Goal: Information Seeking & Learning: Learn about a topic

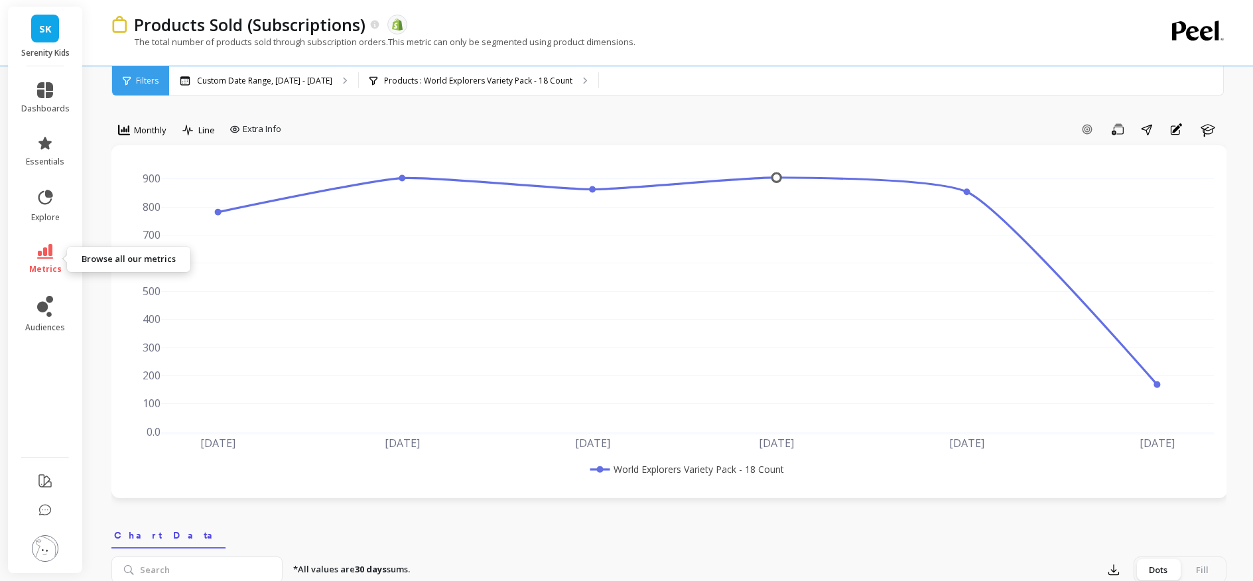
click at [56, 259] on link "metrics" at bounding box center [45, 259] width 48 height 31
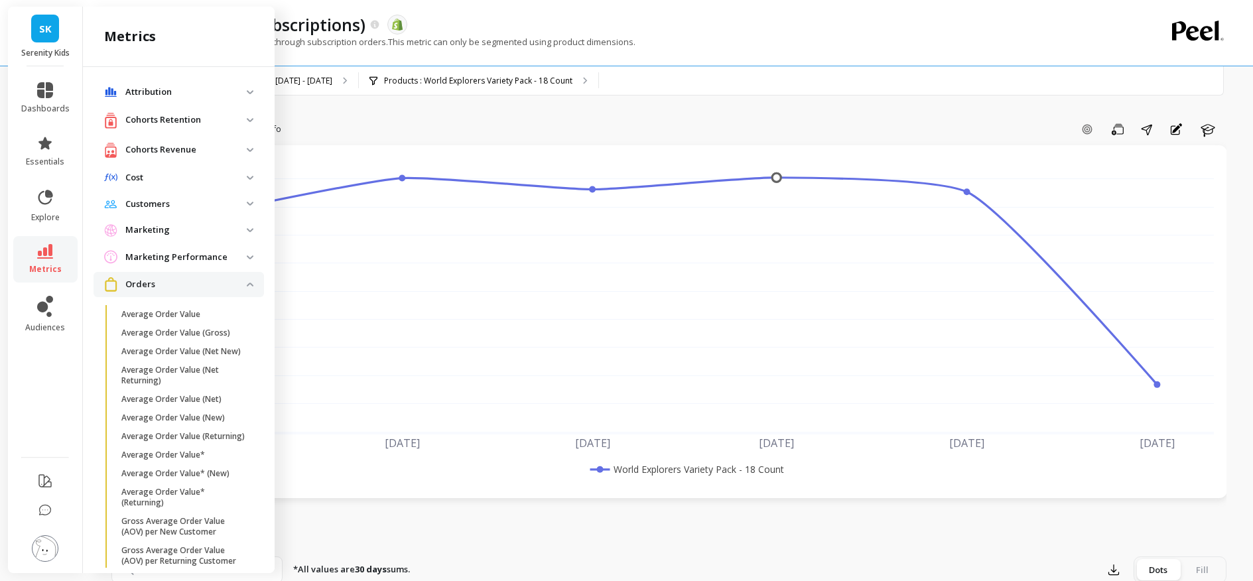
scroll to position [458, 0]
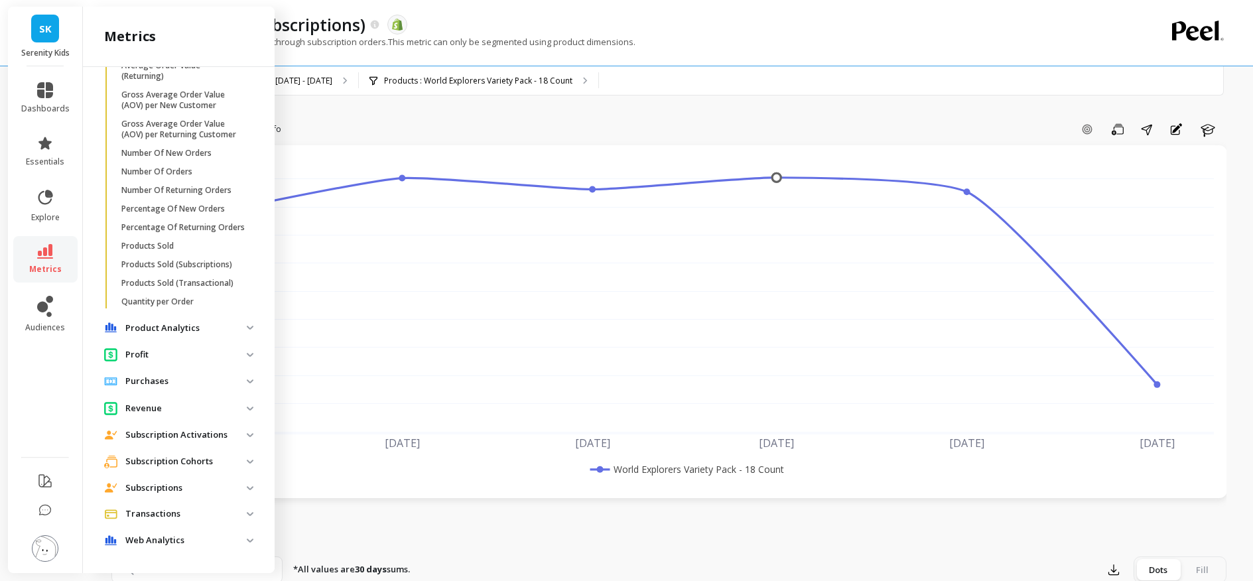
click at [150, 241] on p "Products Sold" at bounding box center [147, 246] width 52 height 11
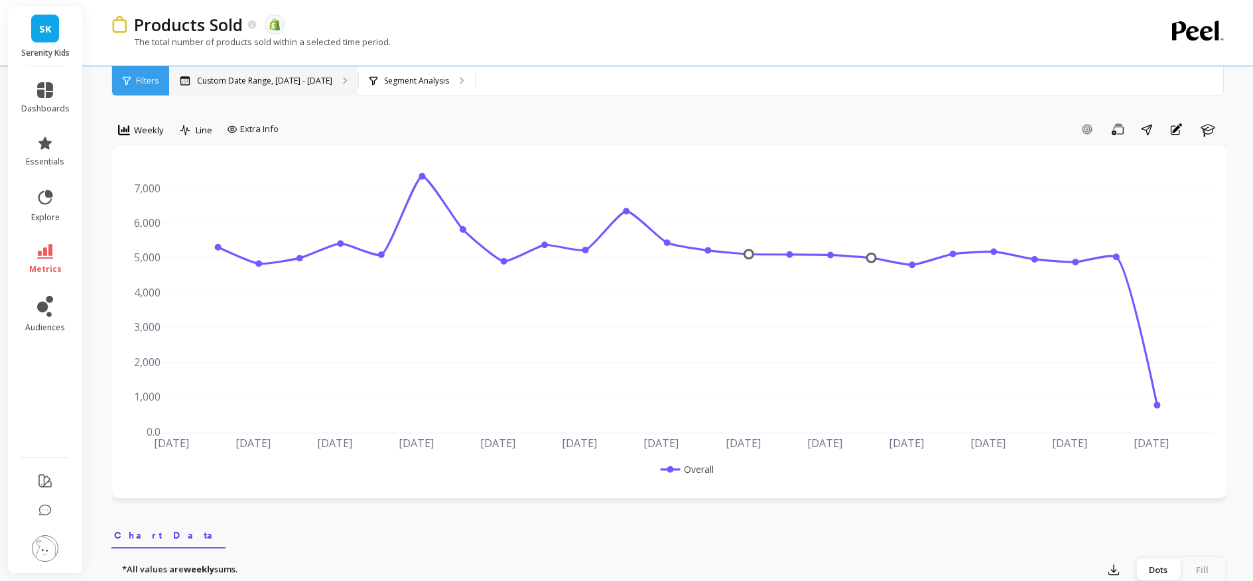
click at [264, 74] on div "Custom Date Range, [DATE] - [DATE]" at bounding box center [263, 80] width 189 height 29
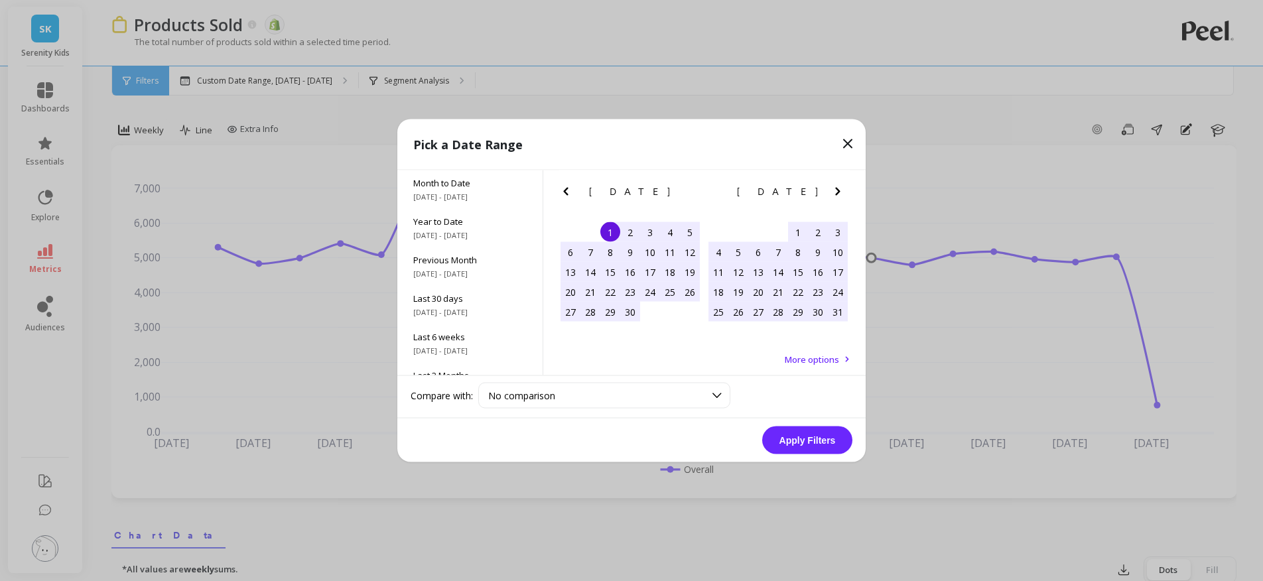
click at [833, 191] on icon "Next Month" at bounding box center [838, 192] width 16 height 16
click at [718, 231] on div "1" at bounding box center [719, 232] width 20 height 20
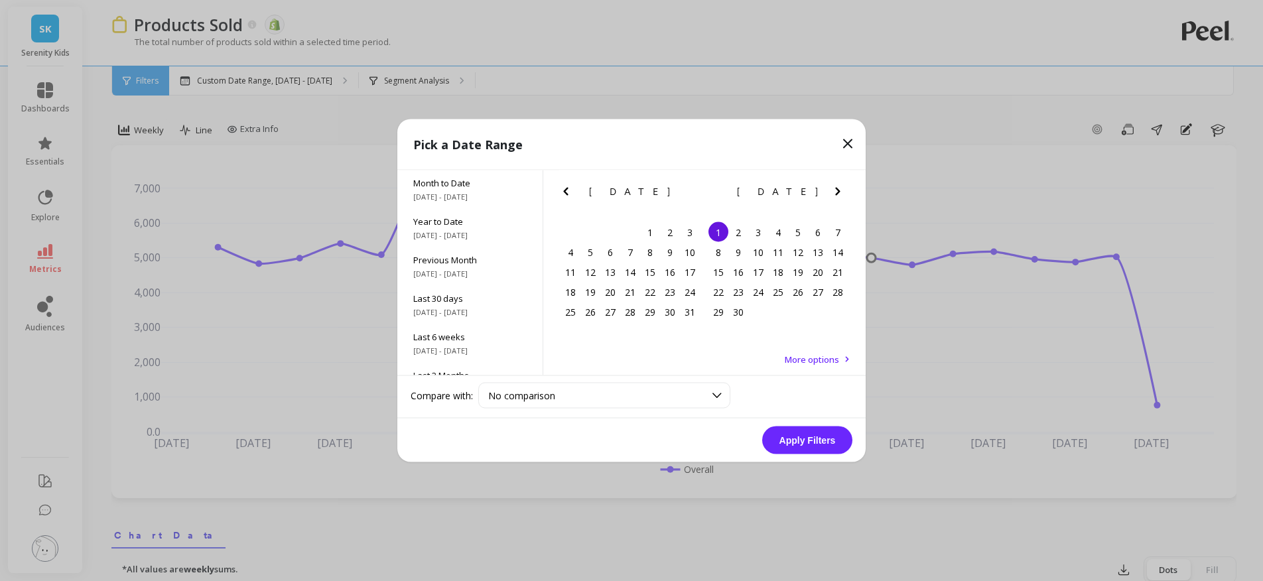
click at [837, 190] on icon "Next Month" at bounding box center [837, 192] width 5 height 8
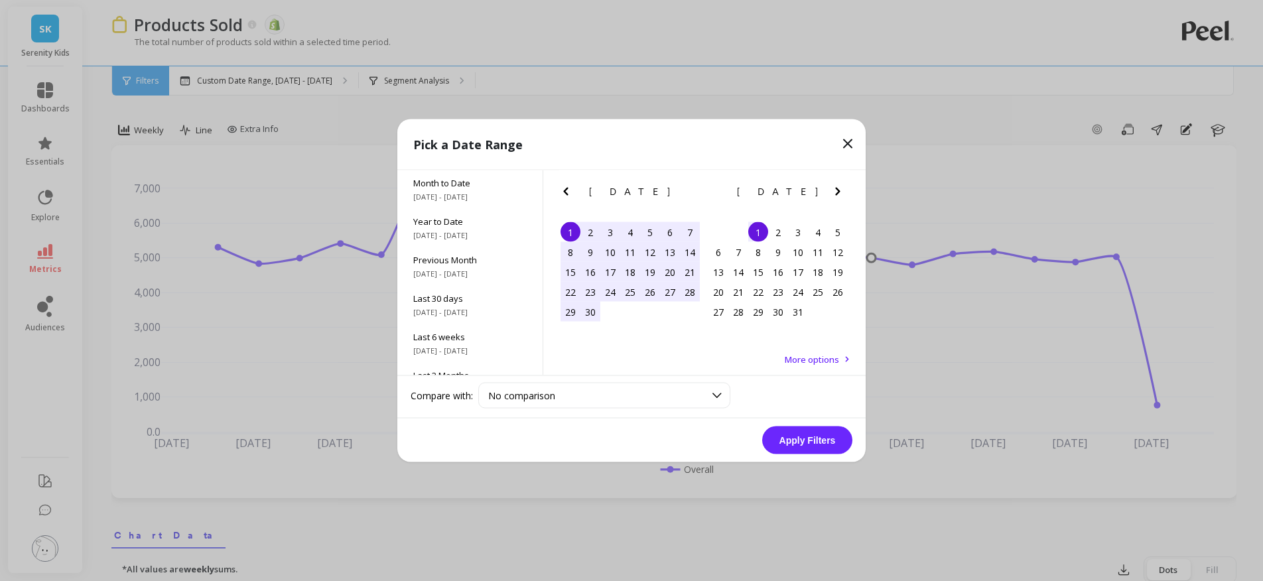
click at [837, 189] on icon "Next Month" at bounding box center [837, 192] width 5 height 8
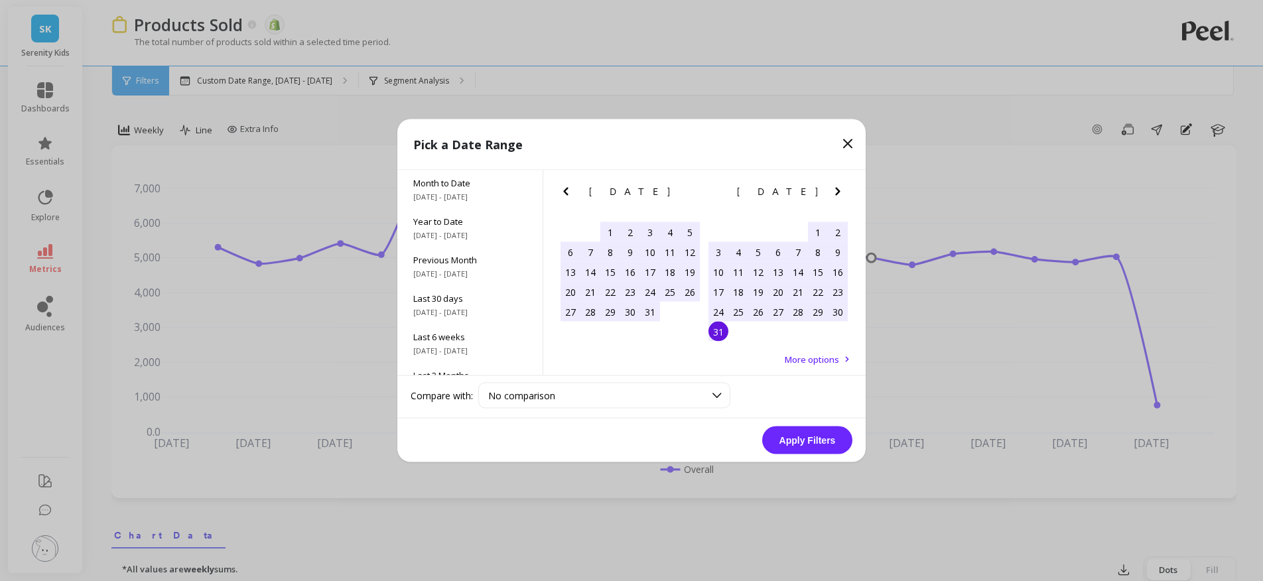
click at [720, 331] on div "31" at bounding box center [719, 332] width 20 height 20
click at [811, 445] on button "Apply Filters" at bounding box center [807, 441] width 90 height 28
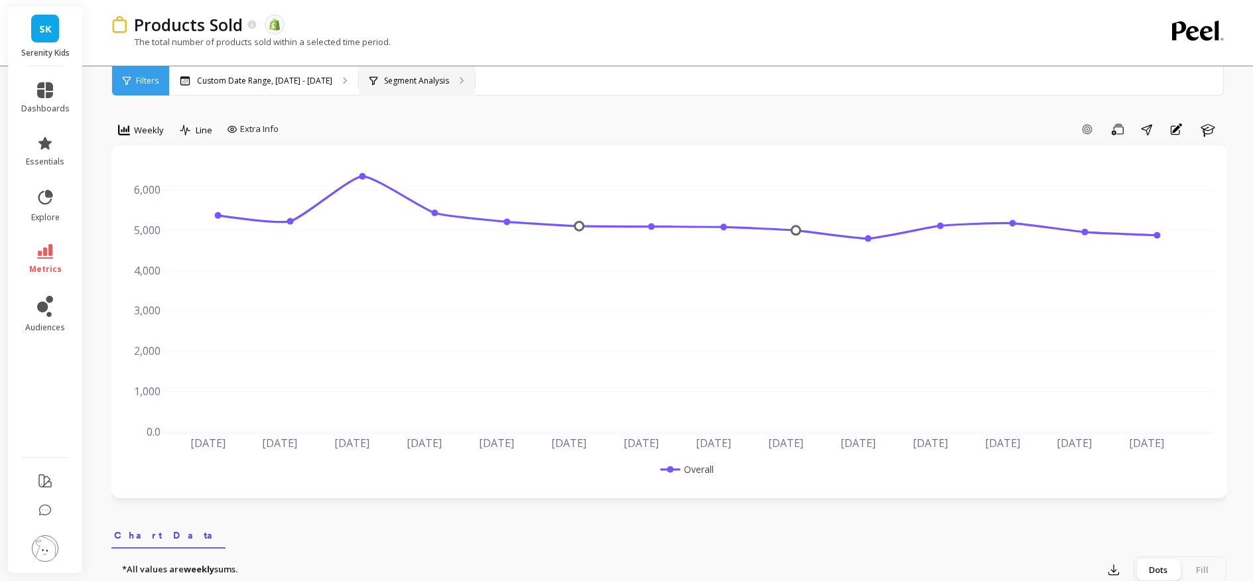
click at [402, 78] on p "Segment Analysis" at bounding box center [416, 81] width 65 height 11
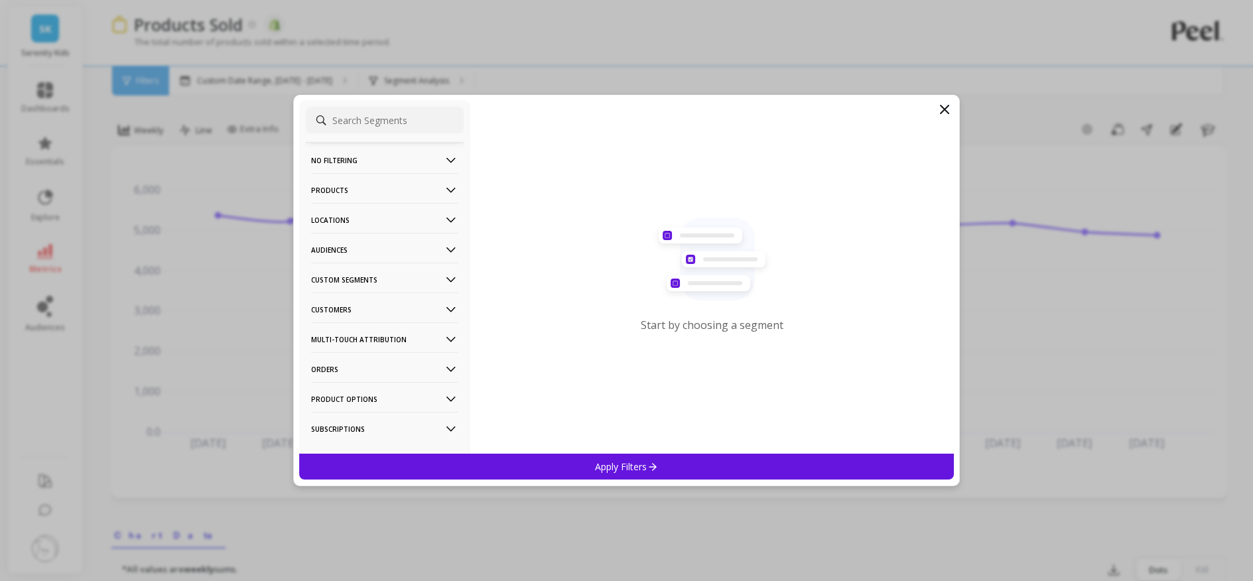
click at [339, 196] on p "Products" at bounding box center [384, 190] width 147 height 34
click at [342, 288] on p "Products" at bounding box center [331, 285] width 36 height 12
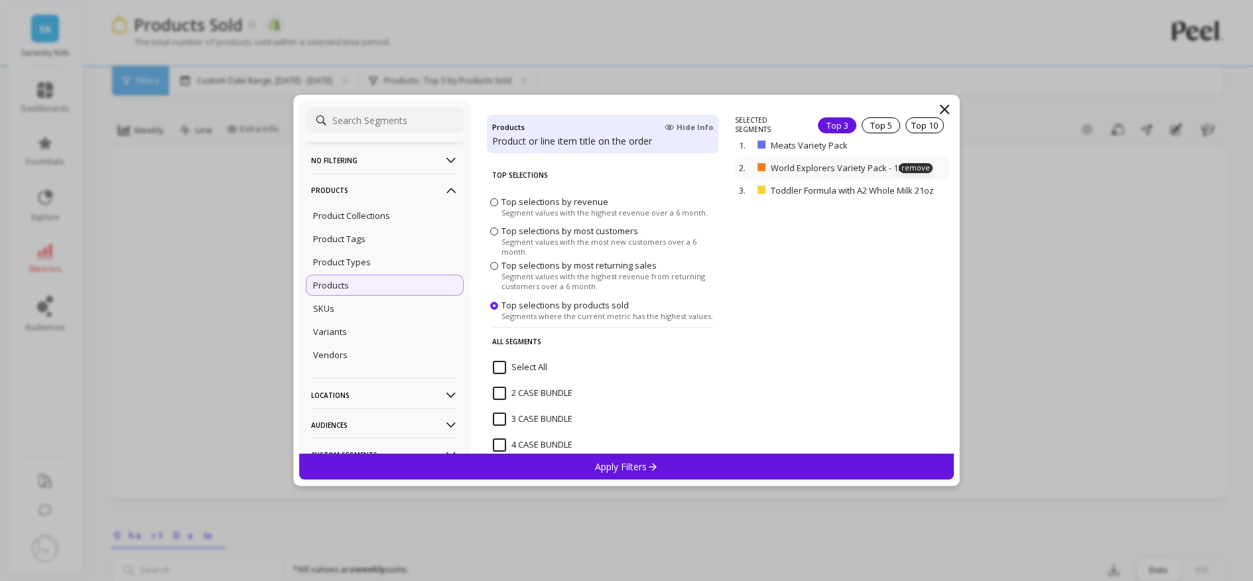
click at [0, 0] on p "remove" at bounding box center [0, 0] width 0 height 0
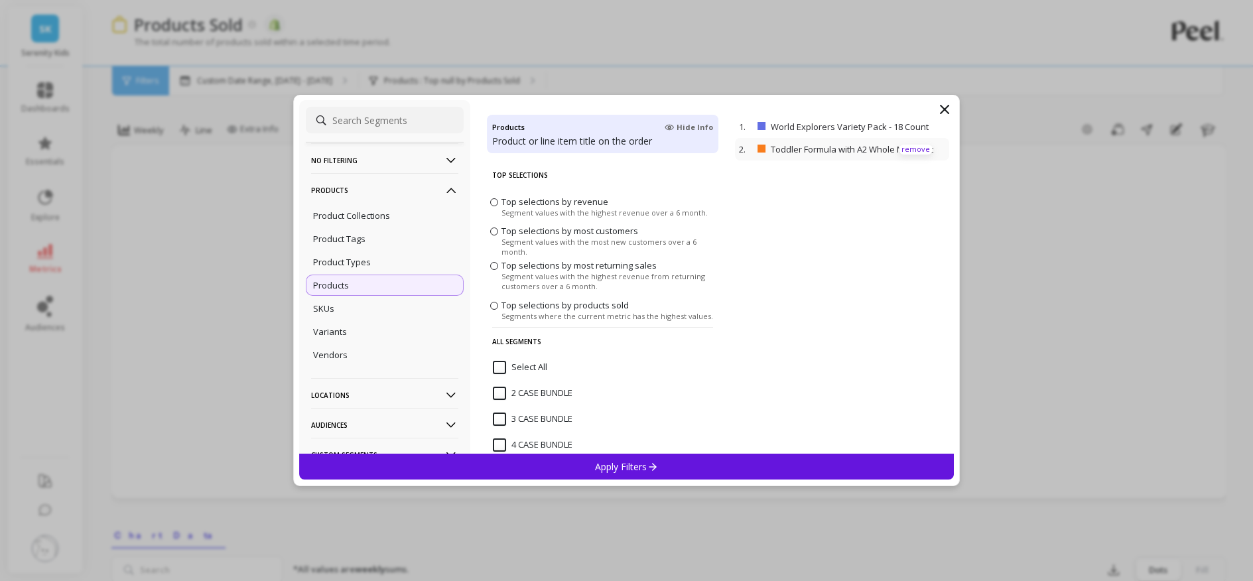
click at [906, 160] on div "2. Toddler Formula with A2 Whole Milk 21oz remove" at bounding box center [842, 149] width 214 height 23
click at [0, 0] on p "remove" at bounding box center [0, 0] width 0 height 0
click at [621, 463] on p "Apply Filters" at bounding box center [626, 466] width 63 height 13
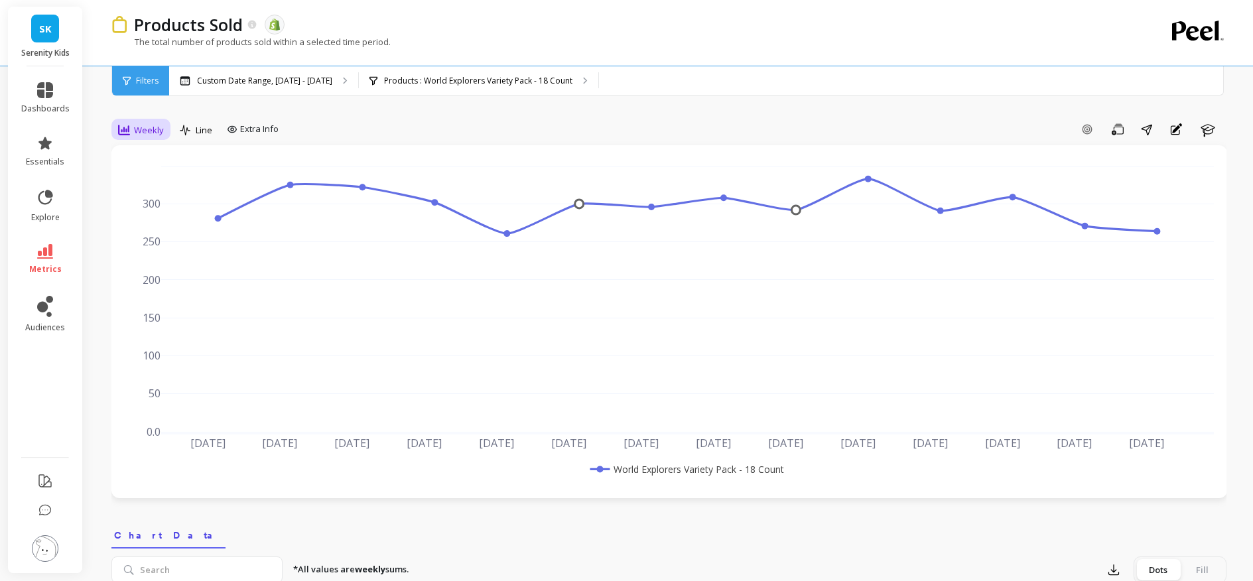
click at [145, 135] on span "Weekly" at bounding box center [149, 130] width 30 height 13
click at [158, 240] on div "Monthly" at bounding box center [161, 236] width 76 height 13
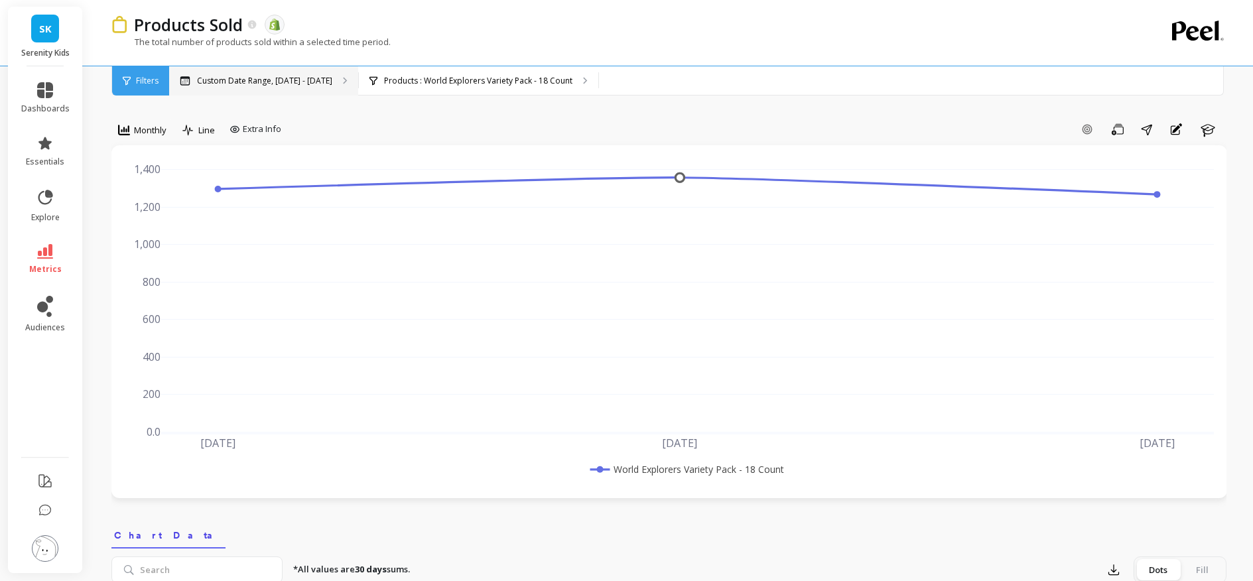
click at [309, 80] on p "Custom Date Range, [DATE] - [DATE]" at bounding box center [264, 81] width 135 height 11
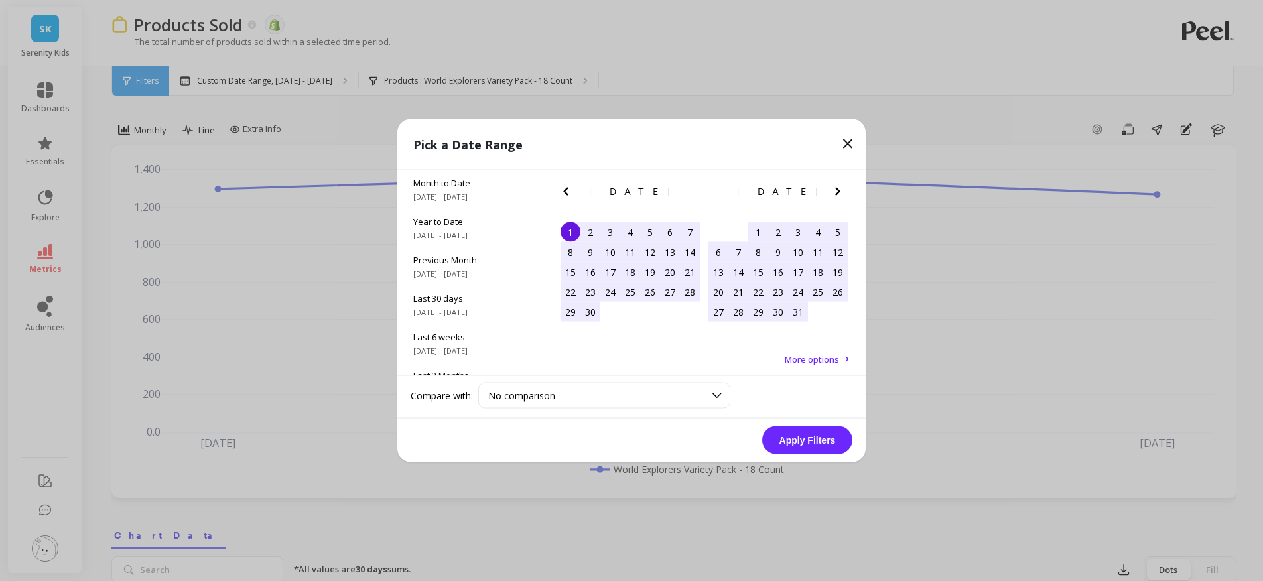
click at [836, 190] on icon "Next Month" at bounding box center [838, 192] width 16 height 16
click at [604, 234] on div "1" at bounding box center [610, 232] width 20 height 20
click at [707, 331] on div "[DATE] Su Mo Tu We Th Fr Sa 1 2 3 4 5 6 7 8 9 10 11 12 13 14 15 16 17 18 19 20 …" at bounding box center [779, 259] width 148 height 176
click at [721, 335] on div "31" at bounding box center [719, 332] width 20 height 20
click at [815, 431] on button "Apply Filters" at bounding box center [807, 441] width 90 height 28
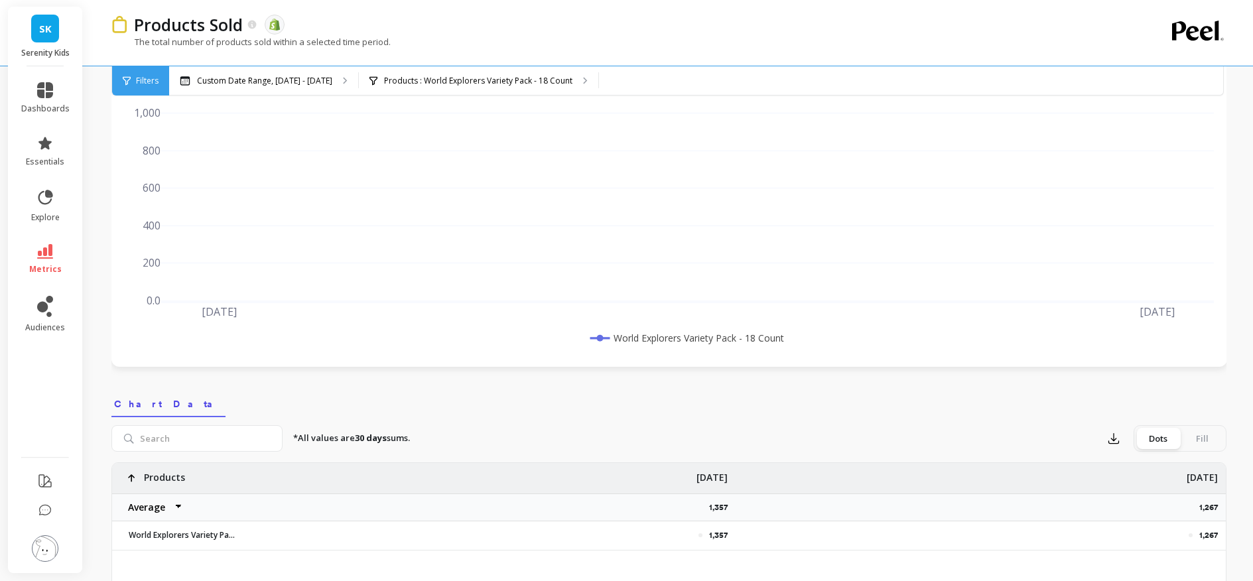
scroll to position [382, 0]
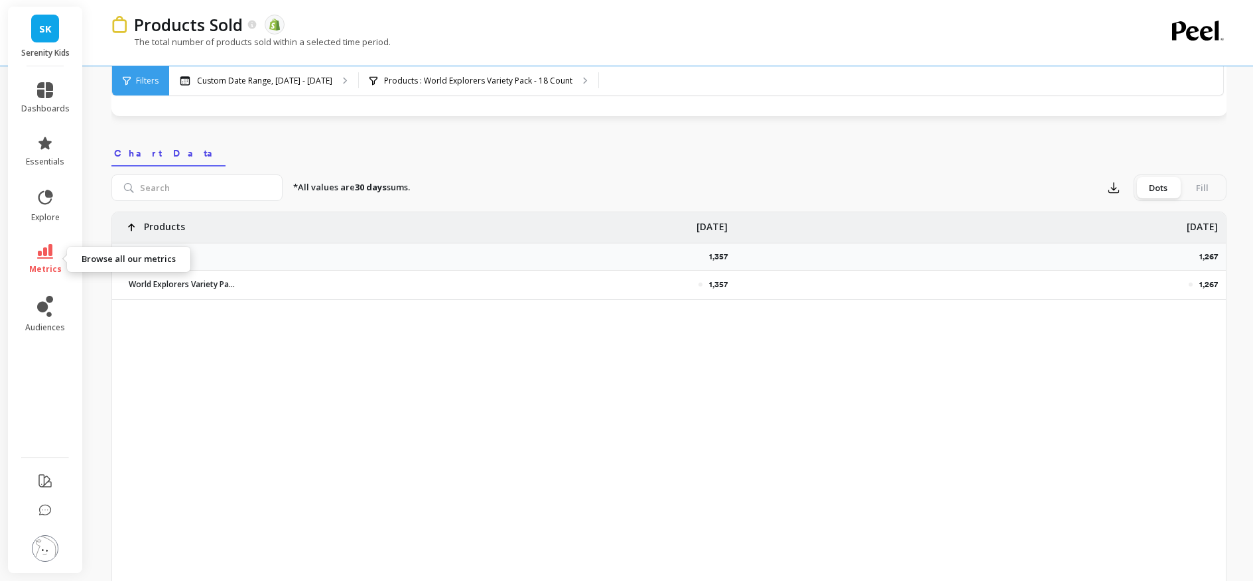
click at [52, 258] on icon at bounding box center [45, 251] width 16 height 15
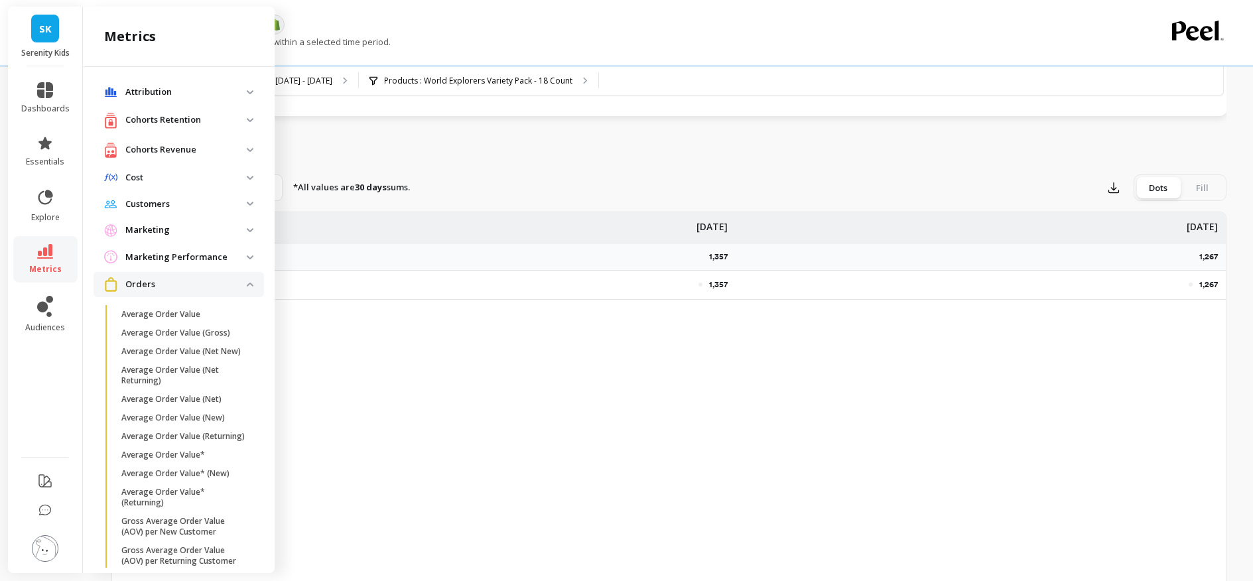
scroll to position [458, 0]
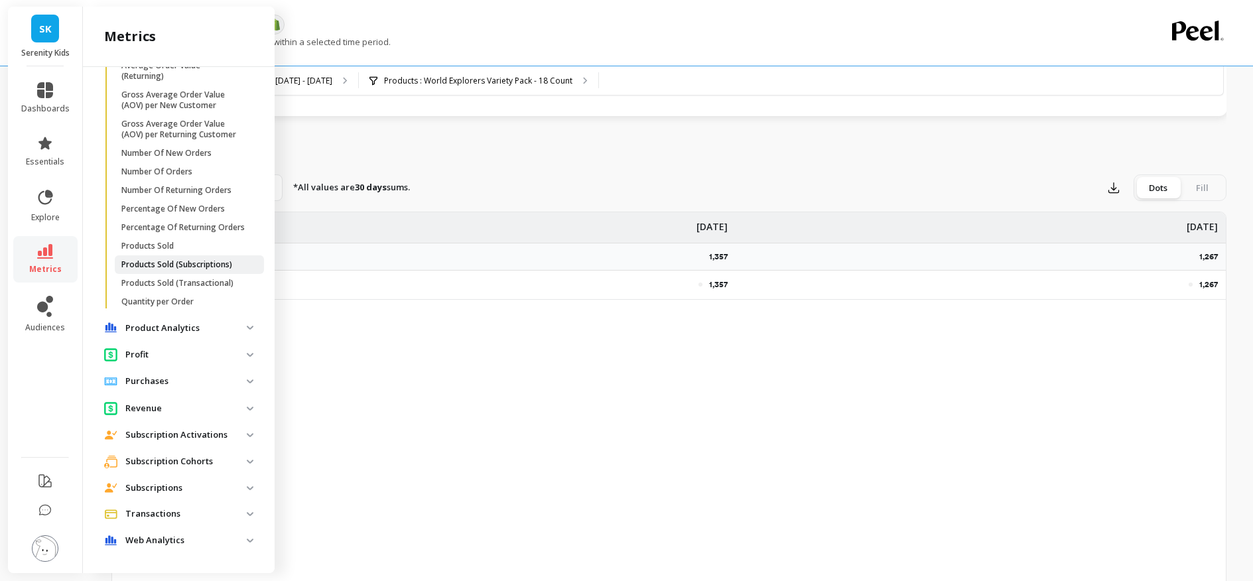
click at [170, 264] on p "Products Sold (Subscriptions)" at bounding box center [176, 264] width 111 height 11
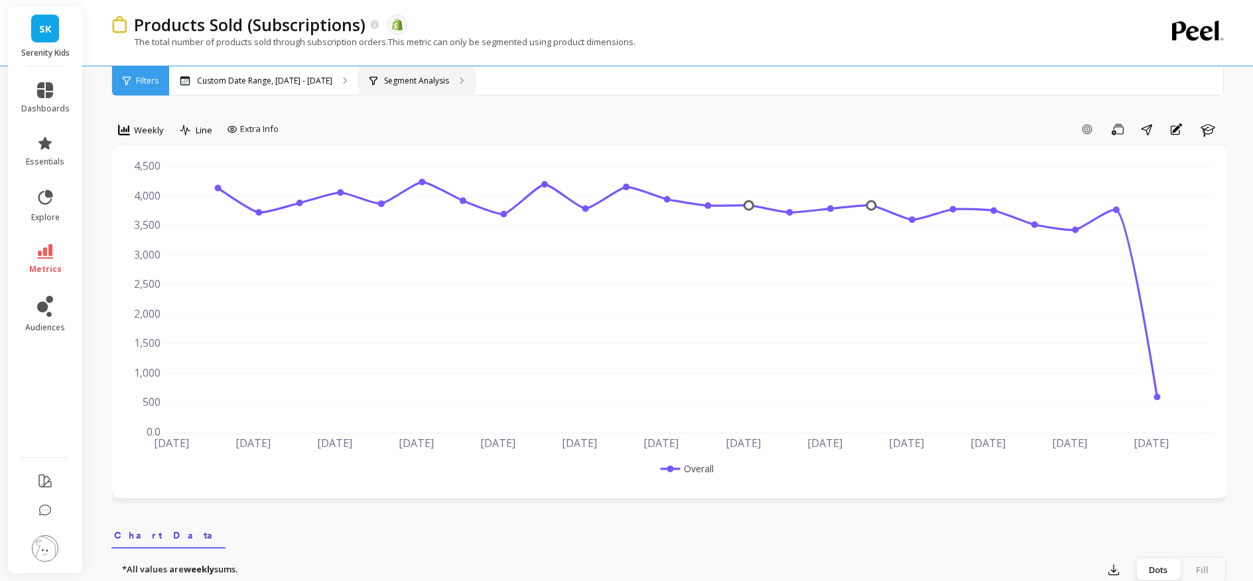
click at [384, 80] on p "Segment Analysis" at bounding box center [416, 81] width 65 height 11
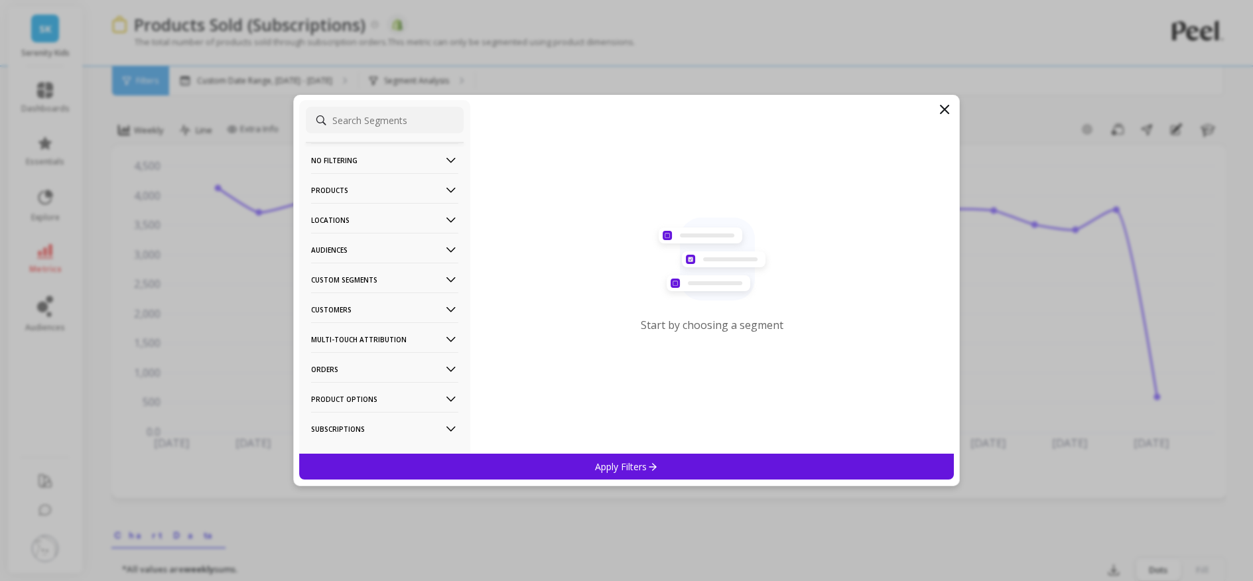
click at [336, 196] on p "Products" at bounding box center [384, 190] width 147 height 34
click at [346, 284] on p "Products" at bounding box center [331, 285] width 36 height 12
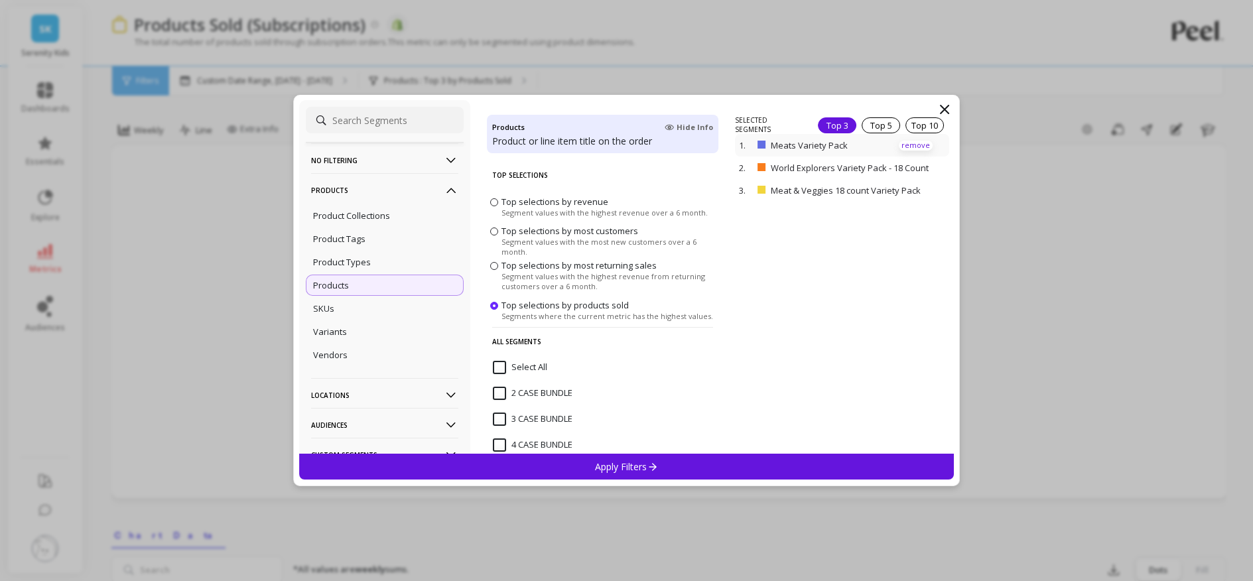
click at [904, 146] on p "remove" at bounding box center [916, 146] width 34 height 10
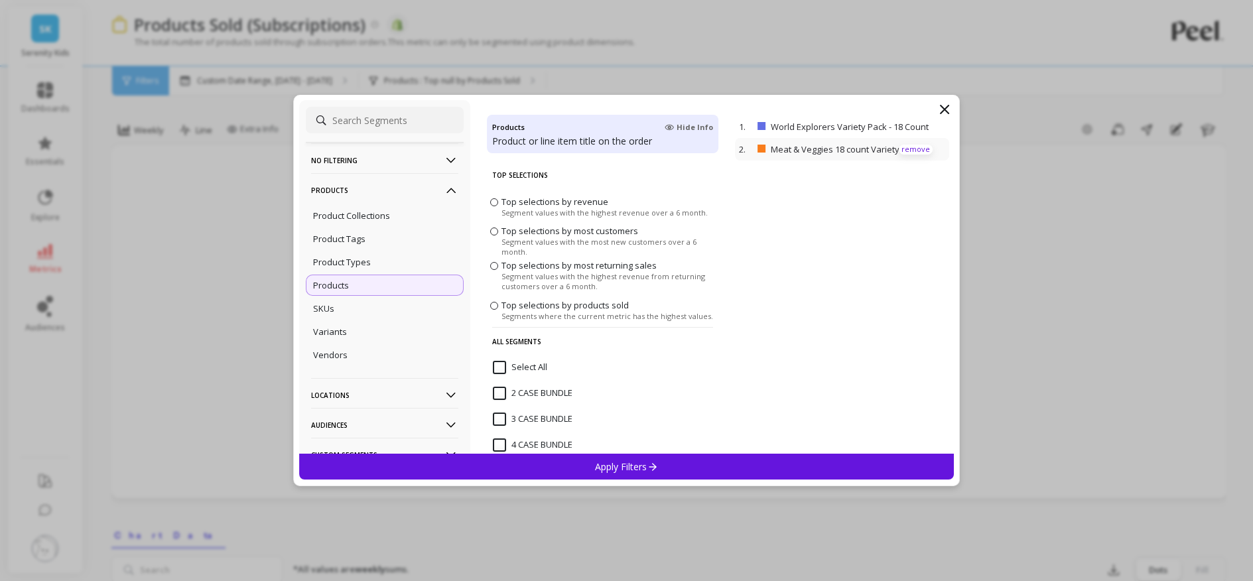
click at [906, 149] on p "remove" at bounding box center [916, 150] width 34 height 10
click at [603, 466] on p "Apply Filters" at bounding box center [626, 466] width 63 height 13
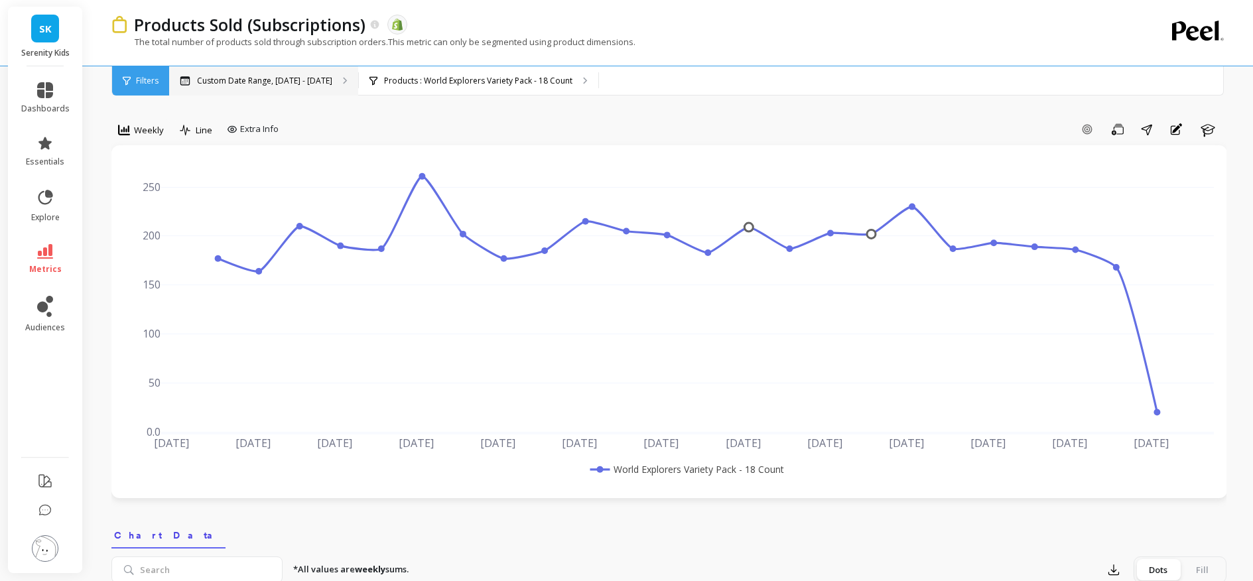
click at [277, 86] on div "Custom Date Range, [DATE] - [DATE]" at bounding box center [263, 80] width 189 height 29
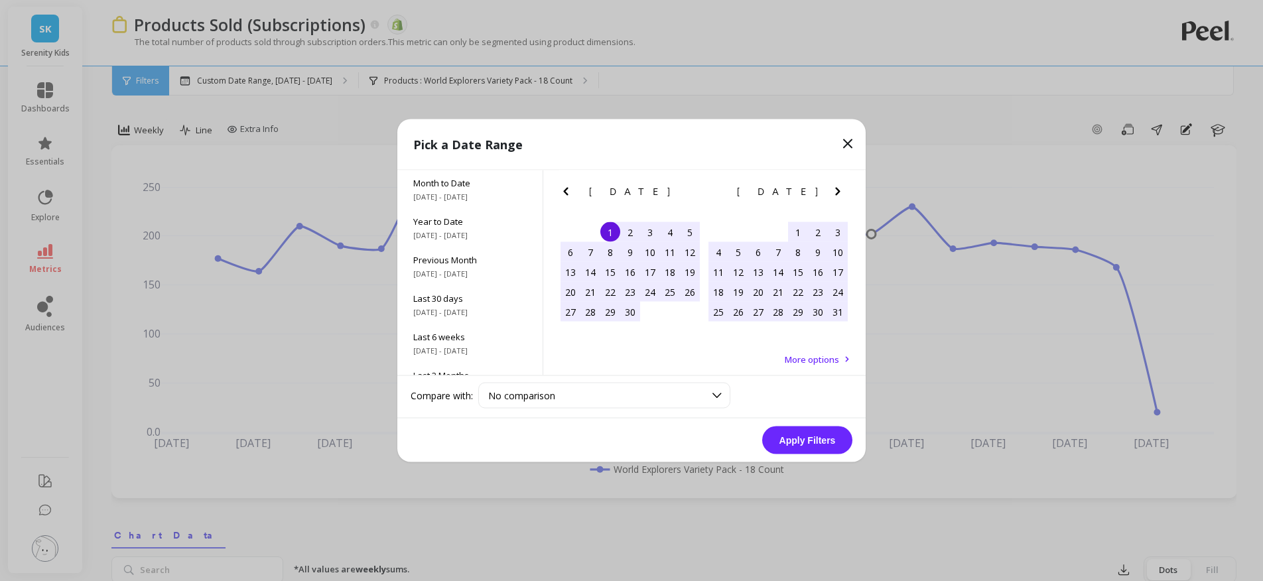
click at [803, 133] on div "Pick a Date Range" at bounding box center [631, 144] width 468 height 51
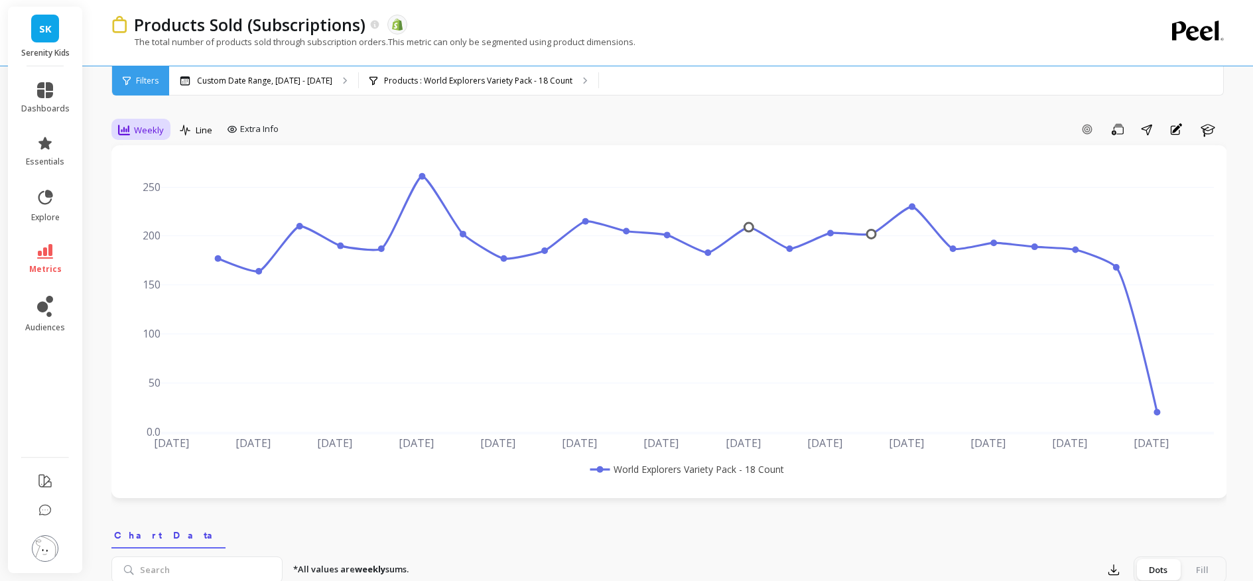
click at [140, 129] on span "Weekly" at bounding box center [149, 130] width 30 height 13
click at [147, 226] on div "Monthly" at bounding box center [161, 235] width 92 height 23
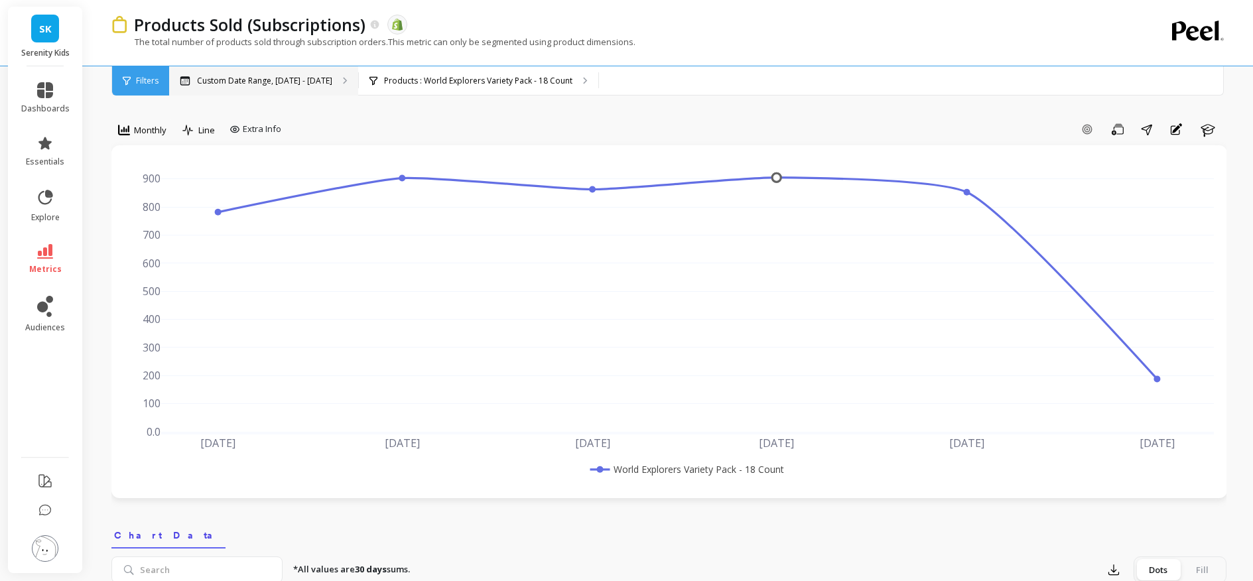
click at [255, 78] on p "Custom Date Range, [DATE] - [DATE]" at bounding box center [264, 81] width 135 height 11
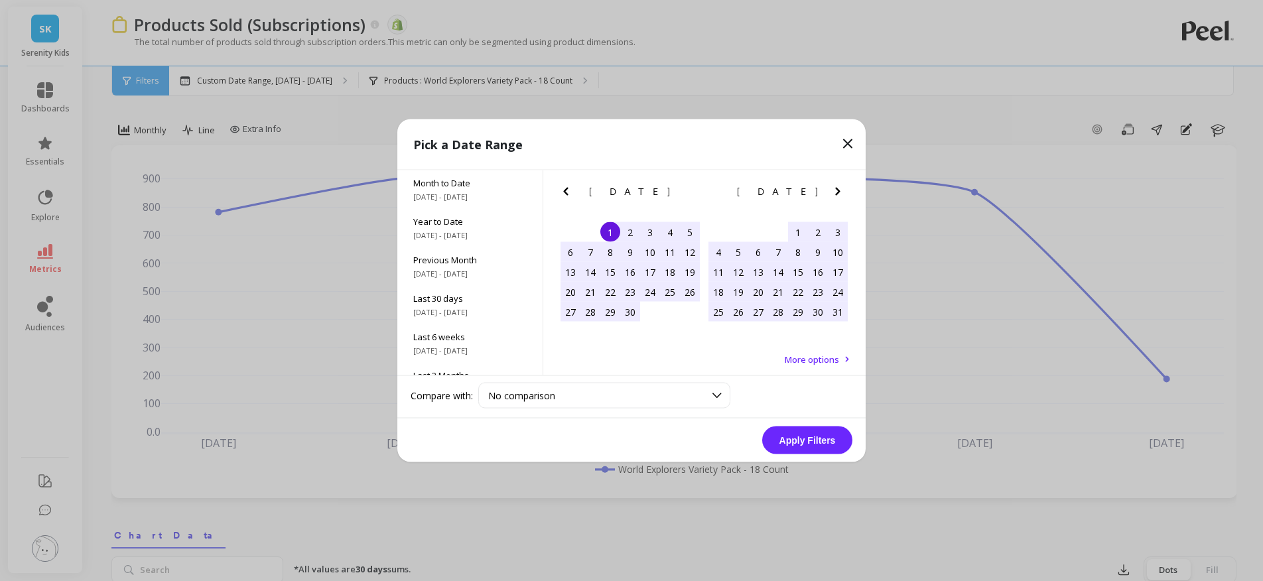
click at [836, 190] on icon "Next Month" at bounding box center [838, 192] width 16 height 16
click at [744, 235] on div "1 2 3 4 5" at bounding box center [778, 232] width 139 height 20
click at [753, 234] on div "1" at bounding box center [758, 232] width 20 height 20
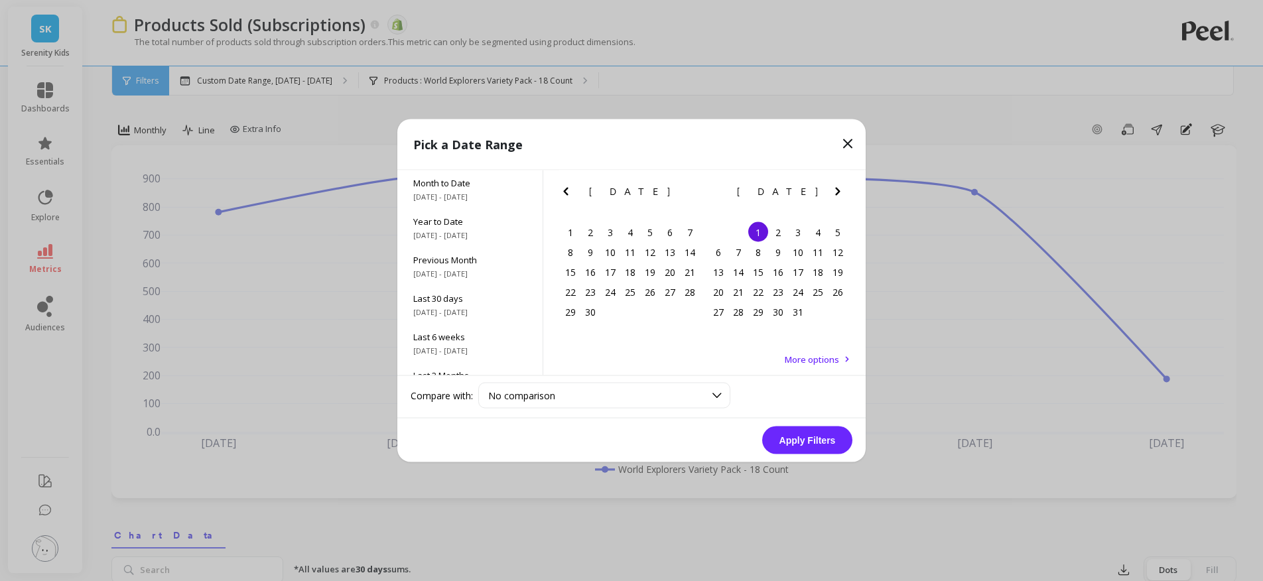
click at [835, 188] on icon "Next Month" at bounding box center [838, 192] width 16 height 16
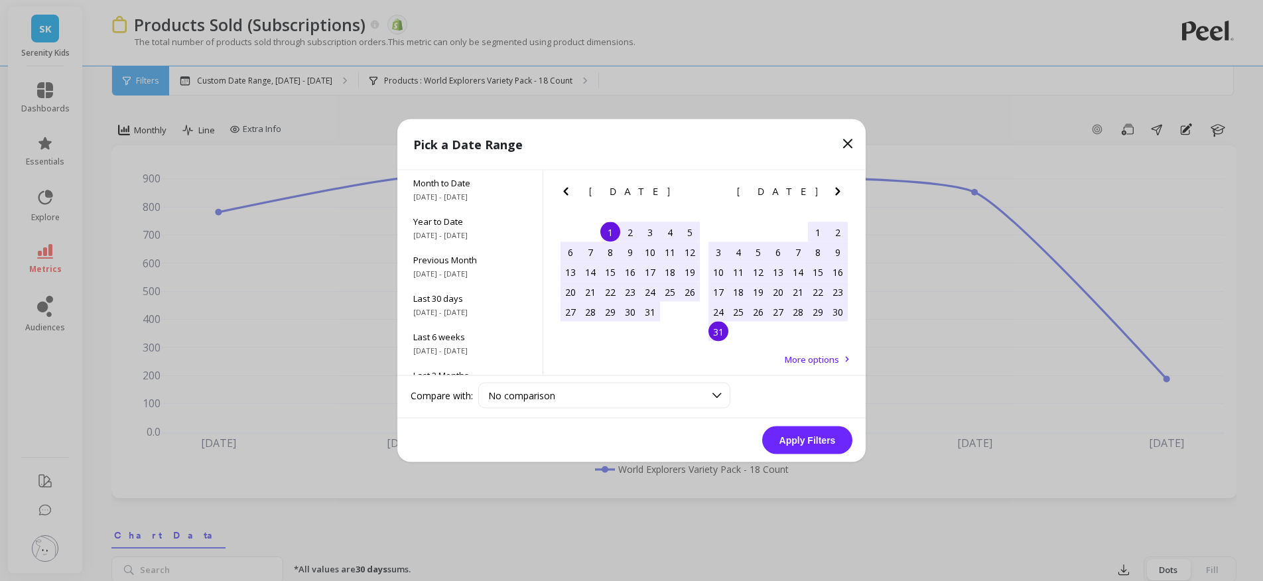
click at [711, 334] on div "31" at bounding box center [719, 332] width 20 height 20
click at [813, 434] on button "Apply Filters" at bounding box center [807, 441] width 90 height 28
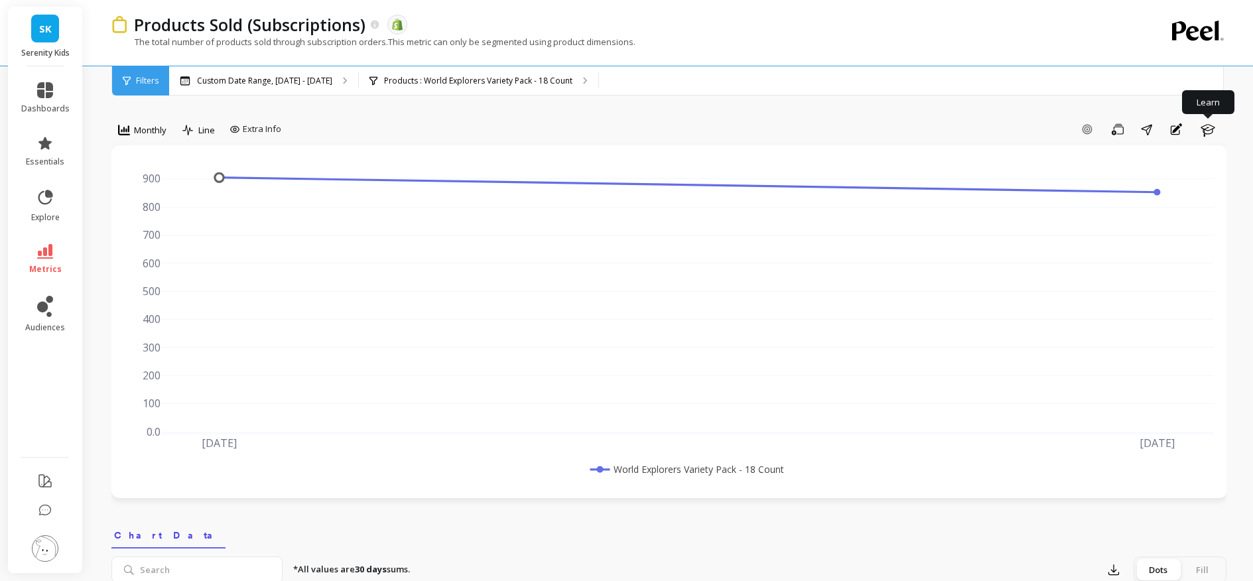
click at [50, 252] on icon at bounding box center [45, 251] width 16 height 15
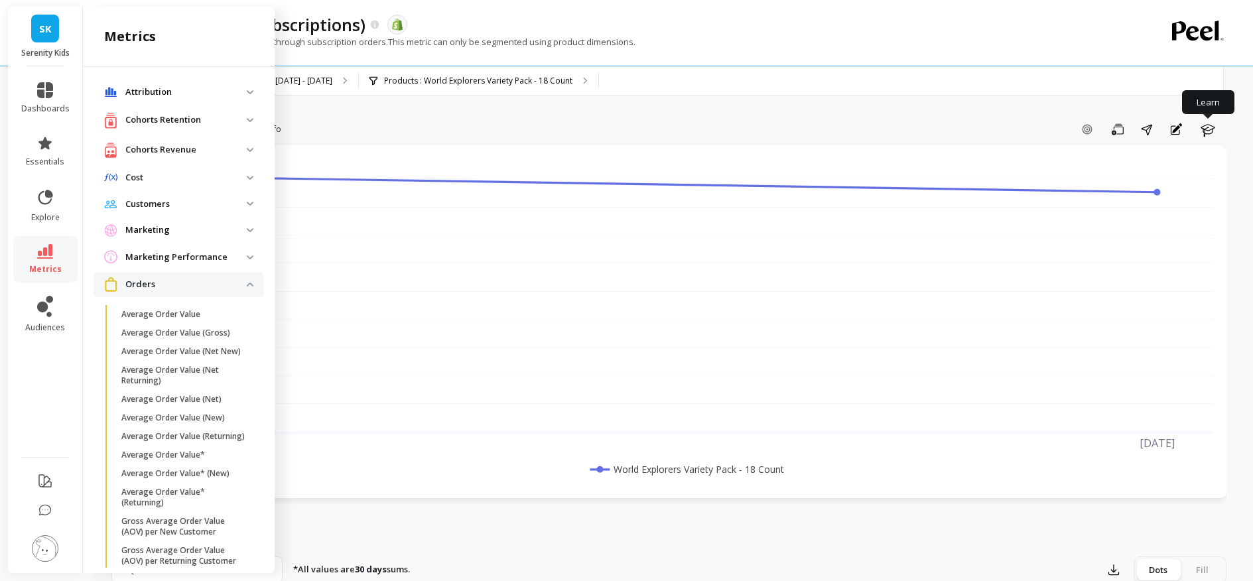
scroll to position [458, 0]
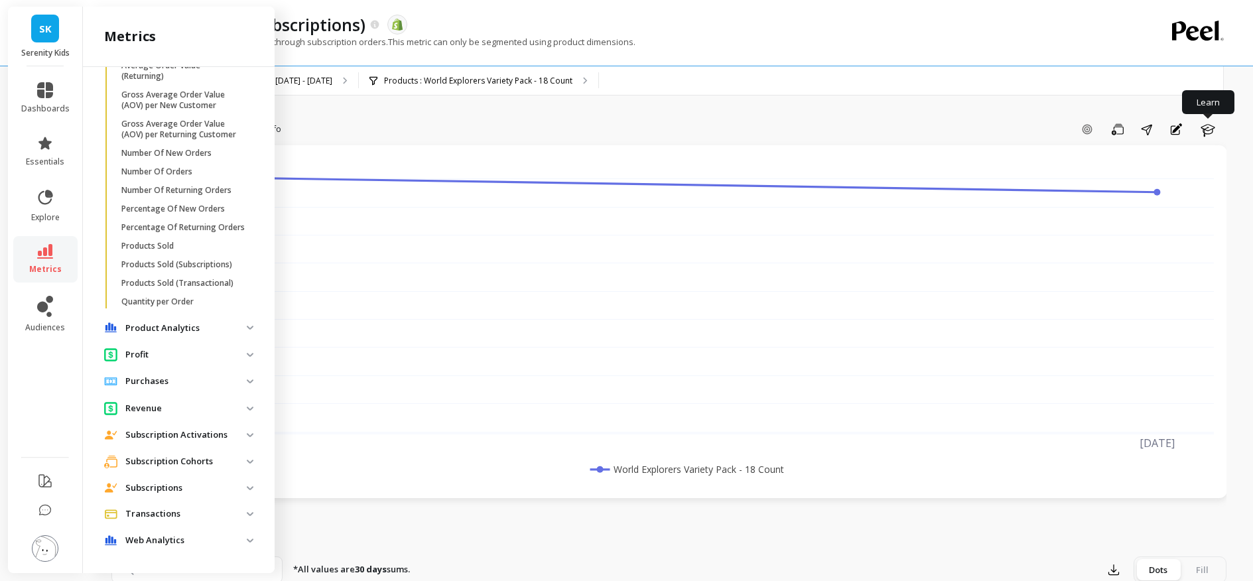
click at [174, 281] on p "Products Sold (Transactional)" at bounding box center [177, 283] width 112 height 11
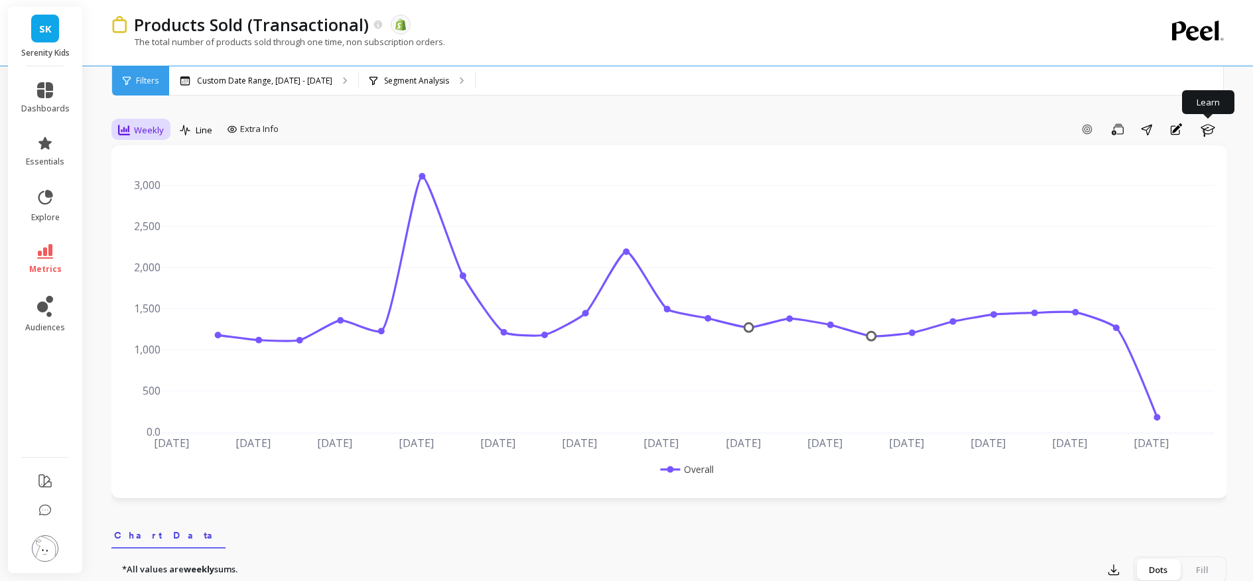
click at [141, 125] on span "Weekly" at bounding box center [149, 130] width 30 height 13
click at [149, 245] on div "Monthly" at bounding box center [161, 235] width 92 height 23
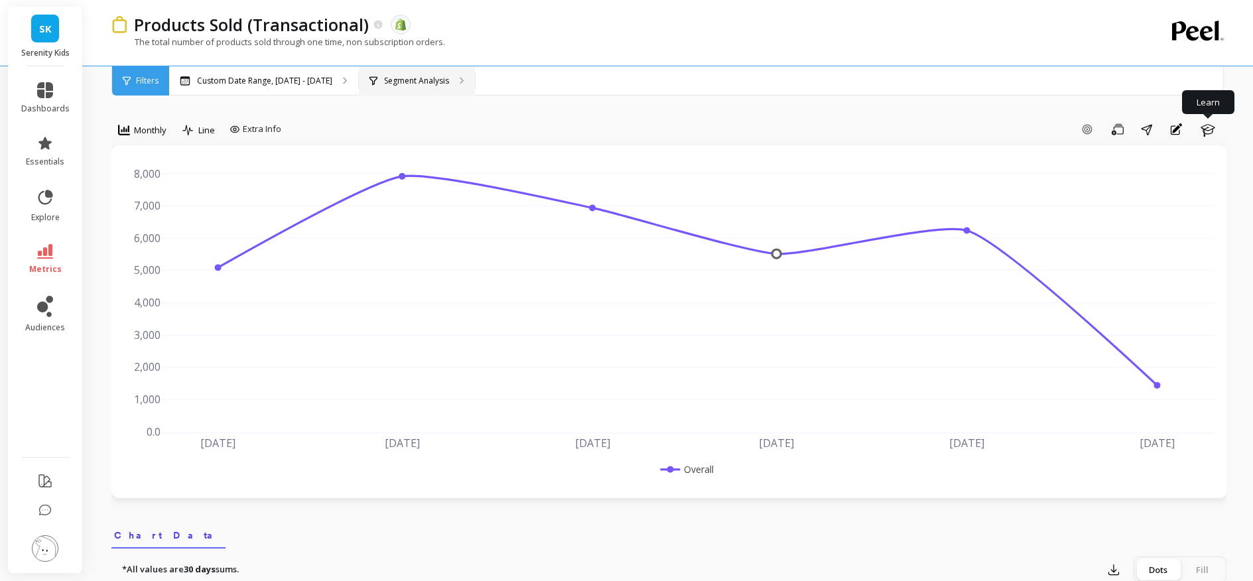
click at [419, 78] on p "Segment Analysis" at bounding box center [416, 81] width 65 height 11
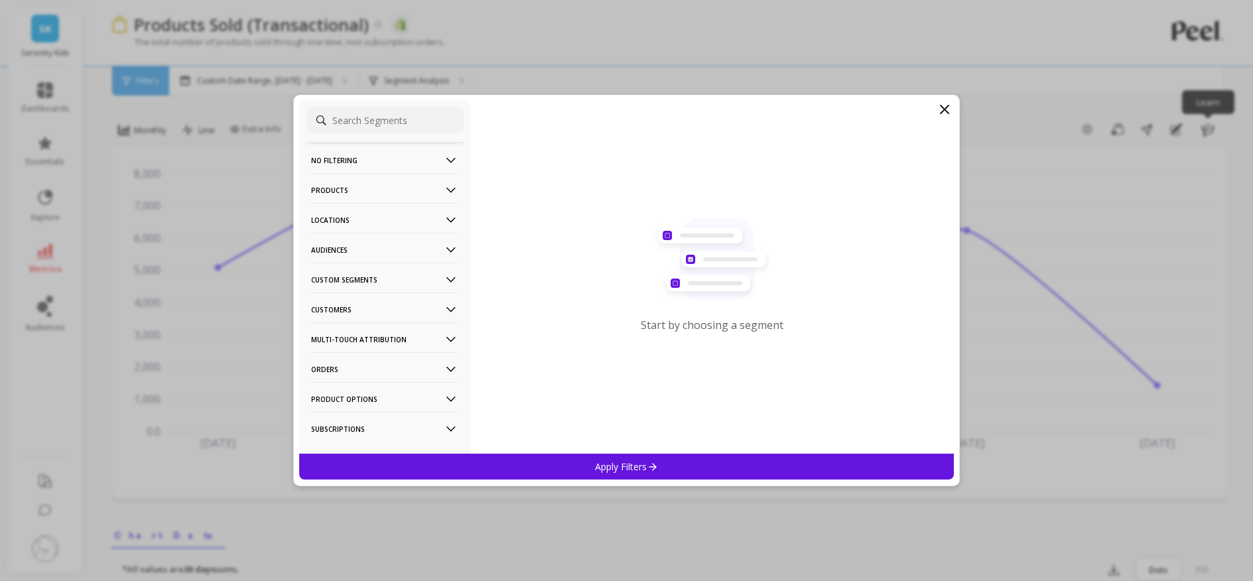
click at [342, 192] on p "Products" at bounding box center [384, 190] width 147 height 34
click at [329, 285] on p "Products" at bounding box center [331, 285] width 36 height 12
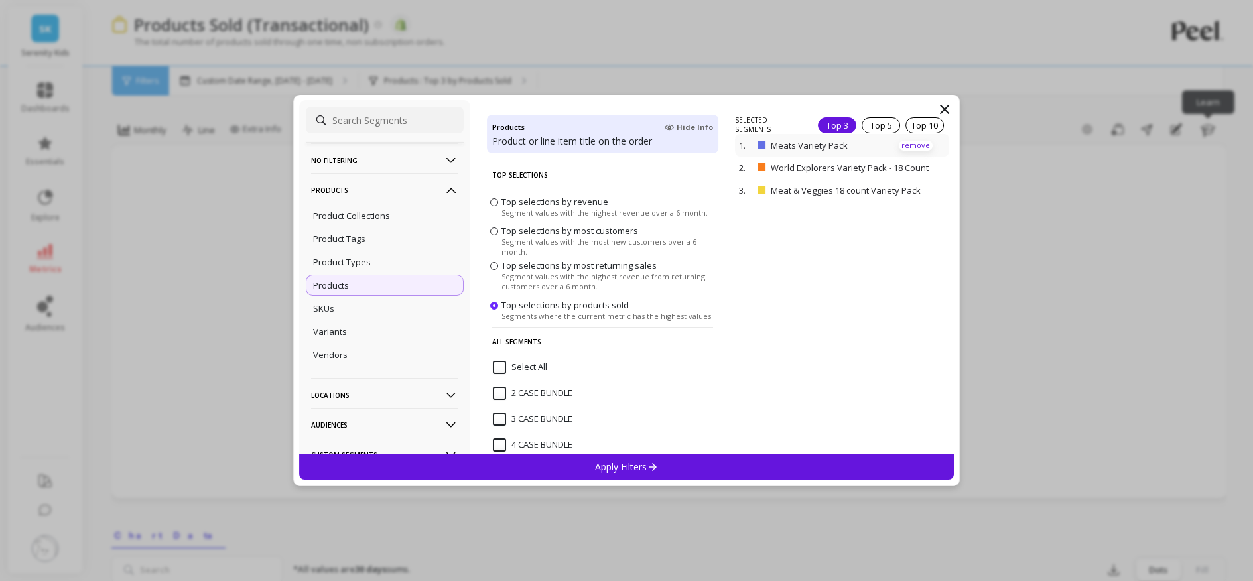
click at [915, 145] on p "remove" at bounding box center [916, 146] width 34 height 10
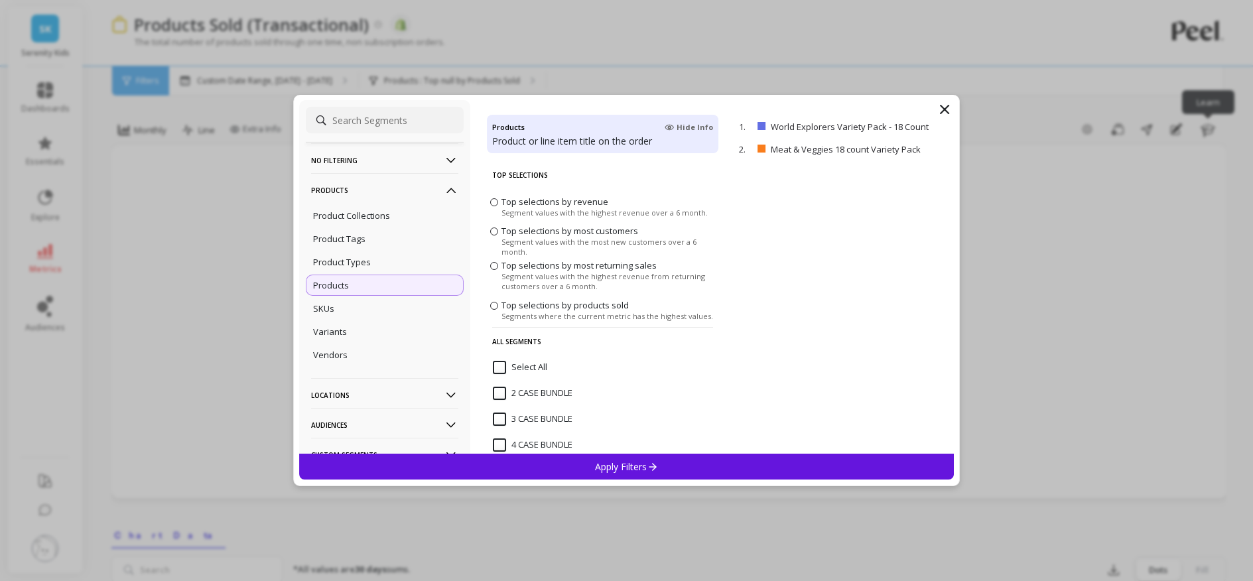
click at [0, 0] on p "remove" at bounding box center [0, 0] width 0 height 0
click at [659, 460] on div "Apply Filters" at bounding box center [626, 467] width 655 height 26
